Goal: Task Accomplishment & Management: Use online tool/utility

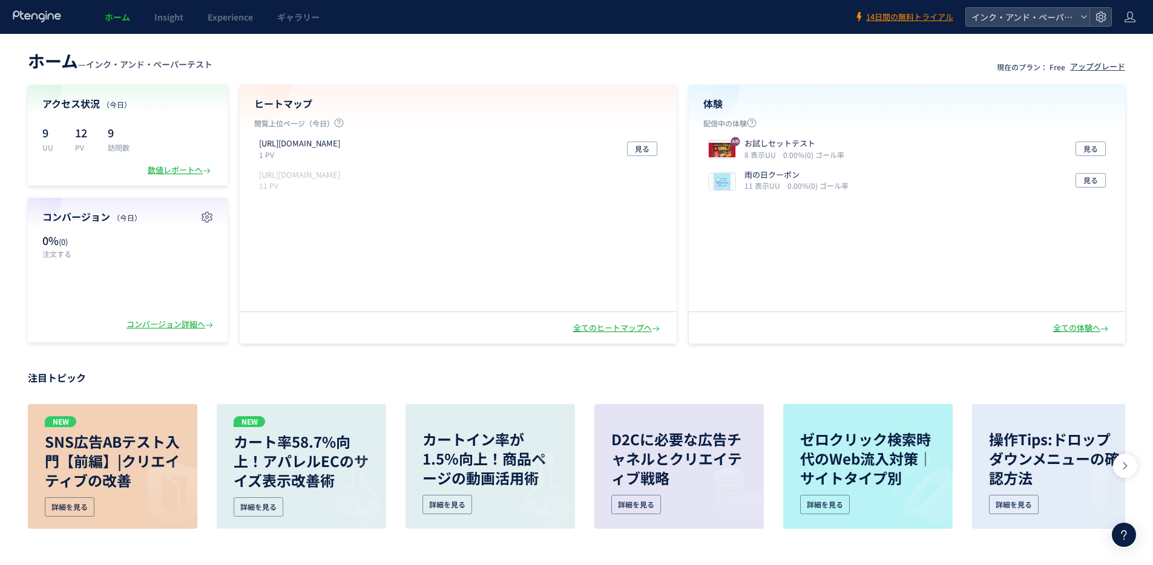
click at [226, 25] on link "Experience" at bounding box center [231, 17] width 70 height 34
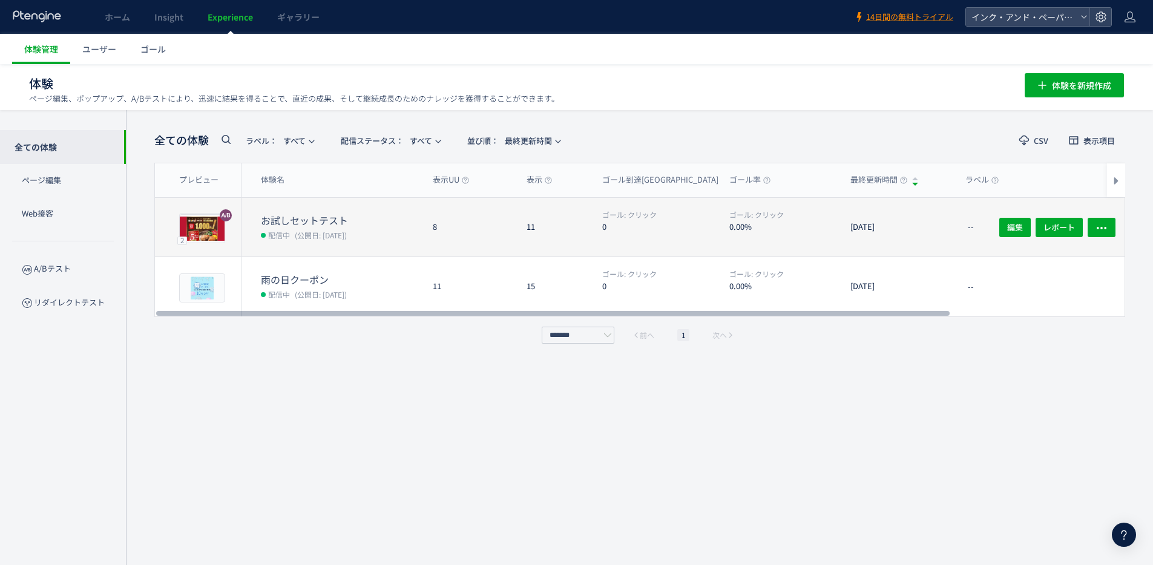
click at [433, 211] on div "8" at bounding box center [470, 227] width 94 height 59
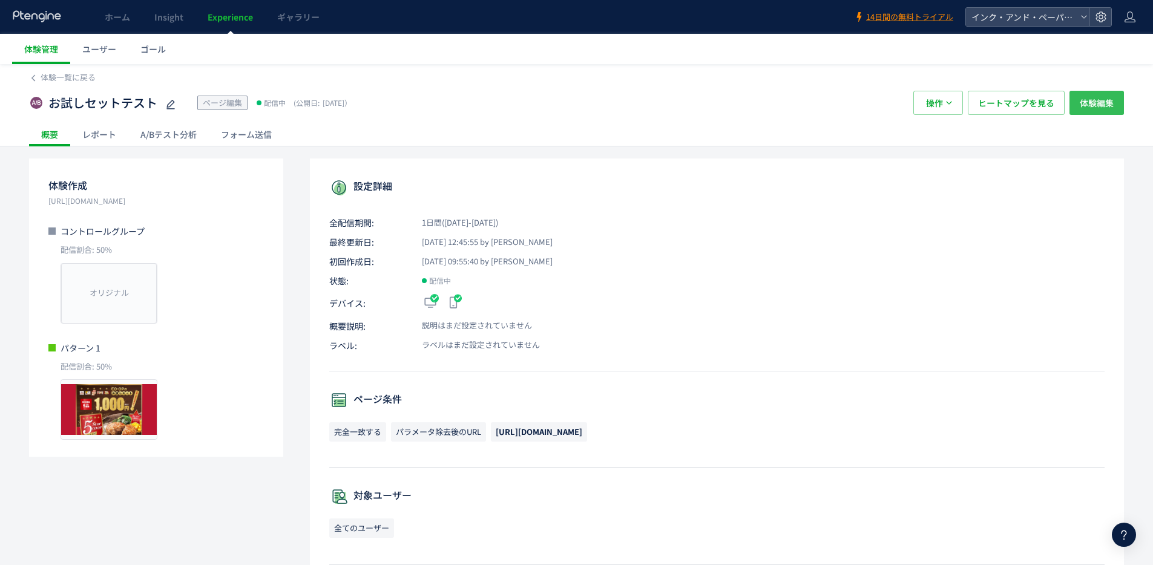
click at [1096, 106] on span "体験編集" at bounding box center [1097, 103] width 34 height 24
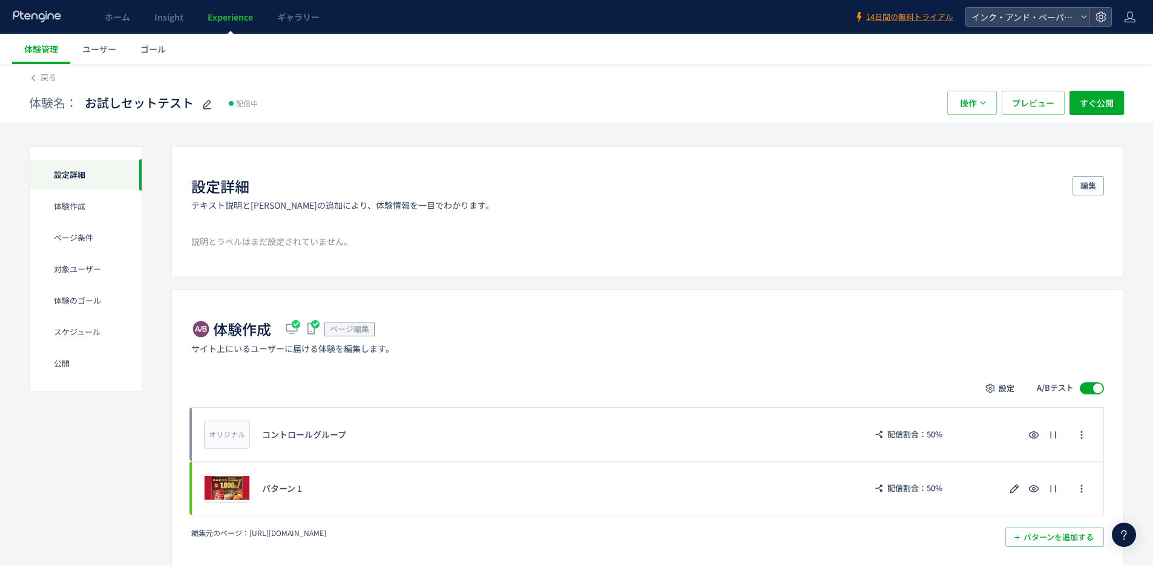
scroll to position [247, 0]
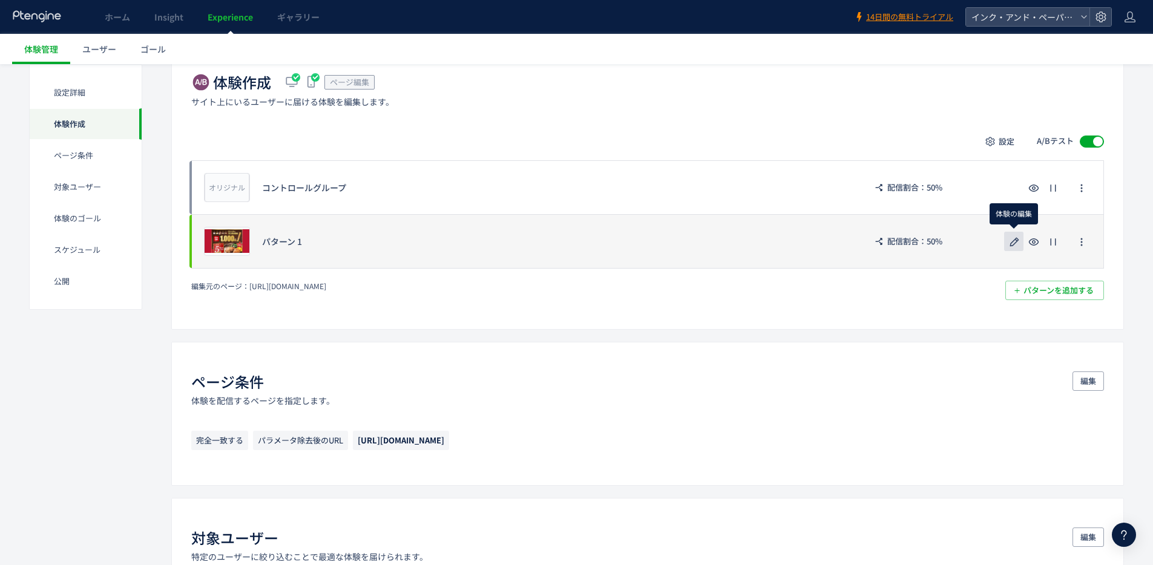
click at [1011, 237] on icon "button" at bounding box center [1014, 242] width 15 height 15
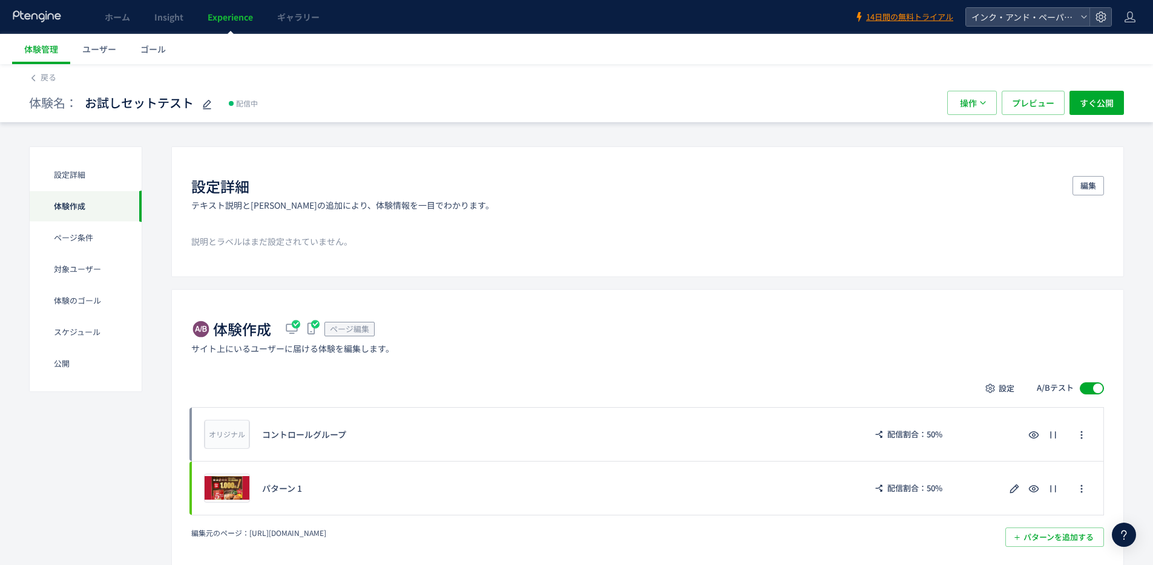
scroll to position [224, 0]
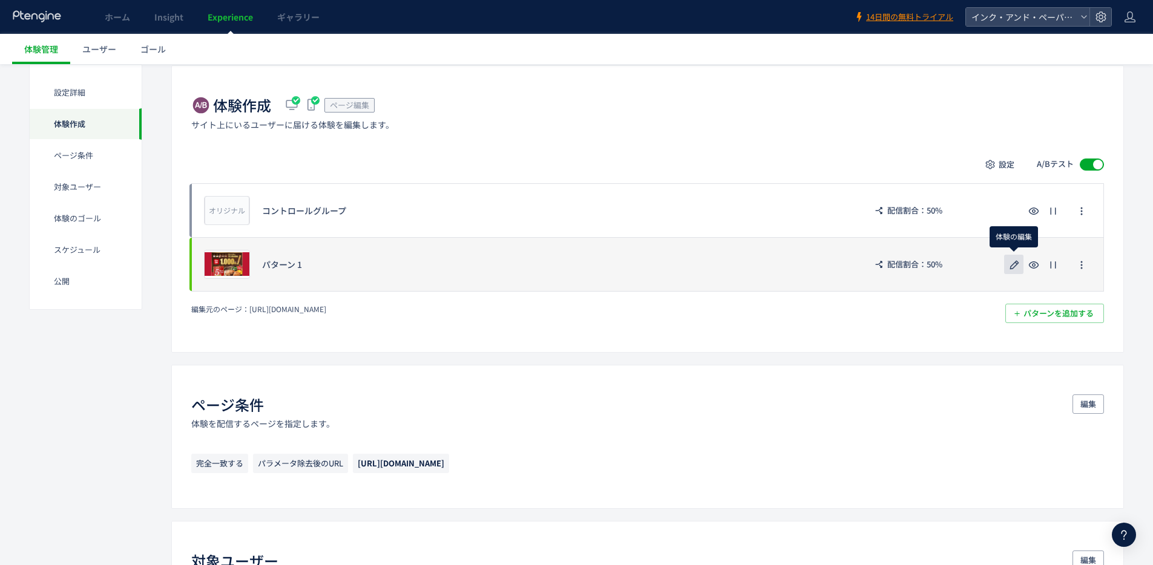
click at [1010, 266] on icon "button" at bounding box center [1014, 265] width 15 height 15
